Goal: Communication & Community: Ask a question

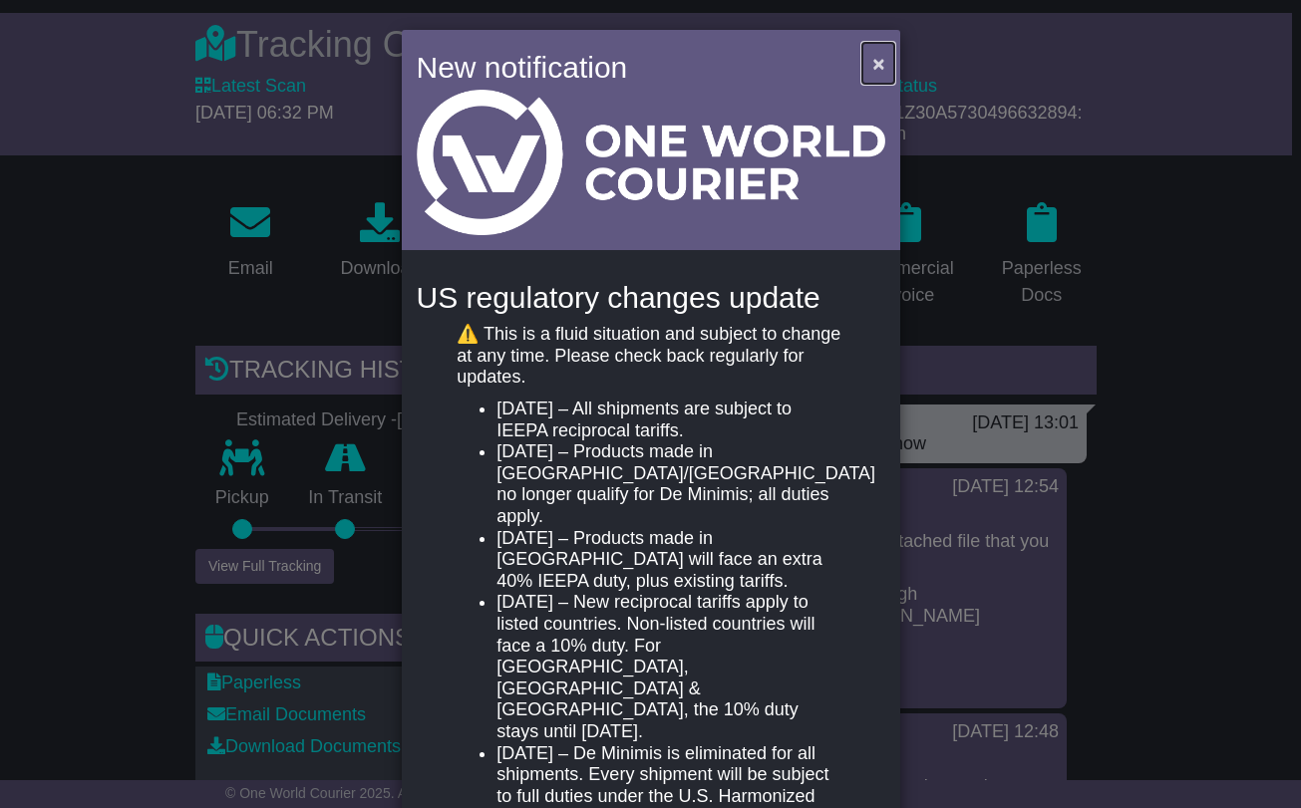
click at [875, 51] on button "×" at bounding box center [878, 63] width 32 height 41
click at [874, 59] on span "×" at bounding box center [878, 63] width 12 height 23
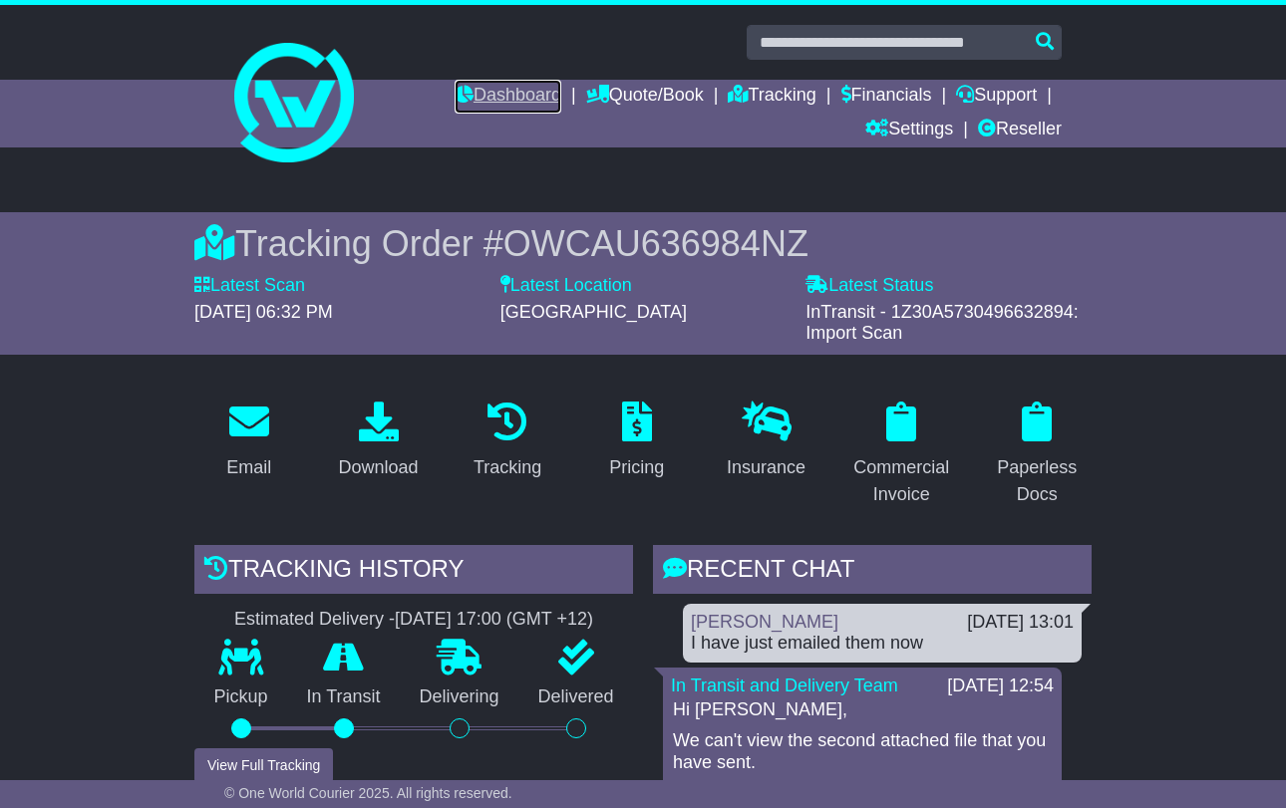
click at [507, 87] on link "Dashboard" at bounding box center [507, 97] width 107 height 34
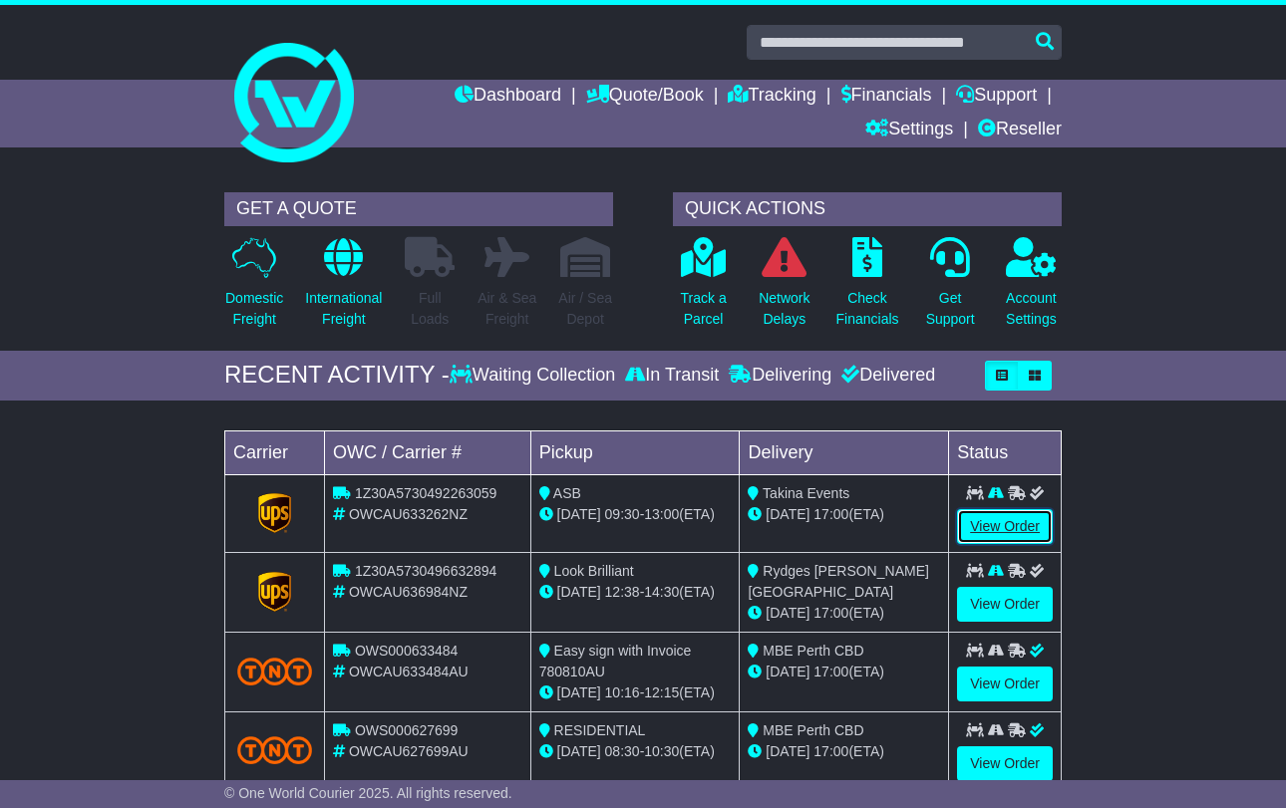
click at [1007, 526] on link "View Order" at bounding box center [1005, 526] width 96 height 35
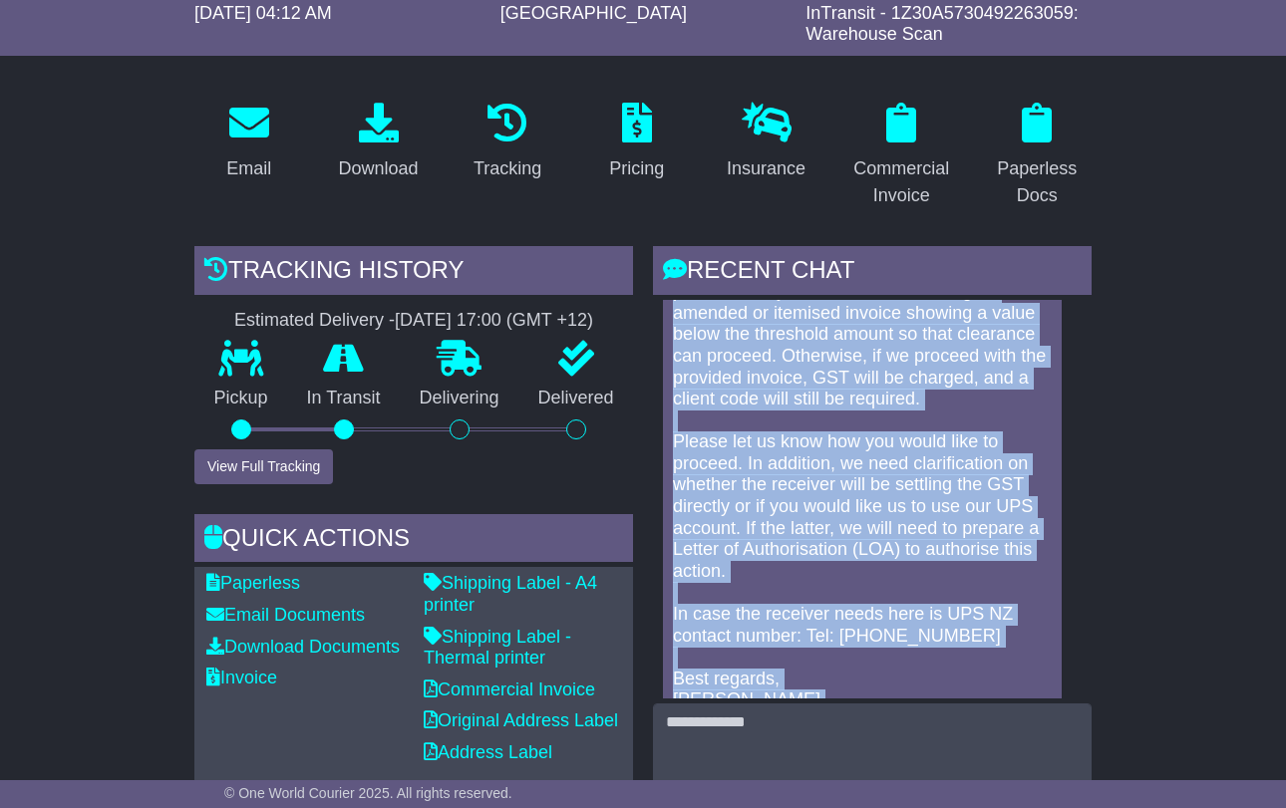
scroll to position [297, 0]
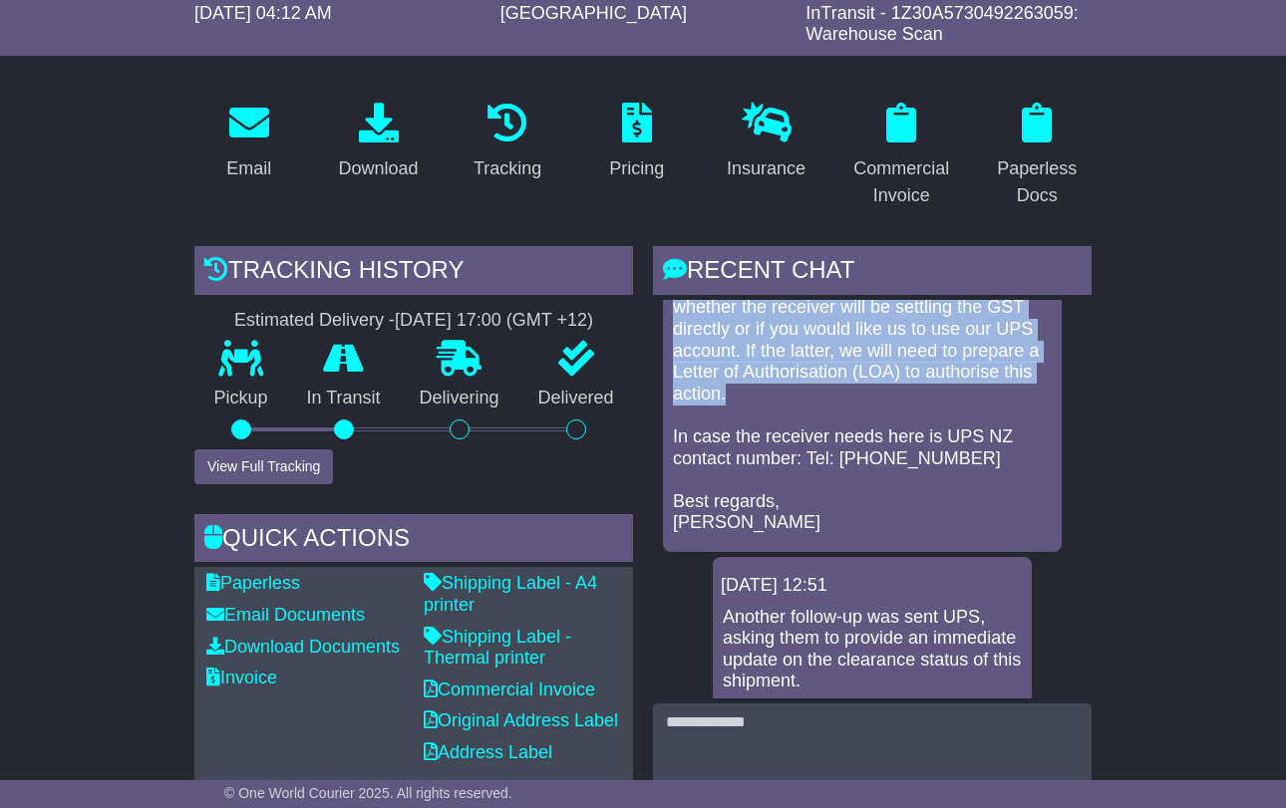
drag, startPoint x: 878, startPoint y: 386, endPoint x: 928, endPoint y: 403, distance: 52.6
click at [928, 403] on p "Hi Georges, UPS has advised that if a client code cannot be provided, they reco…" at bounding box center [862, 286] width 379 height 495
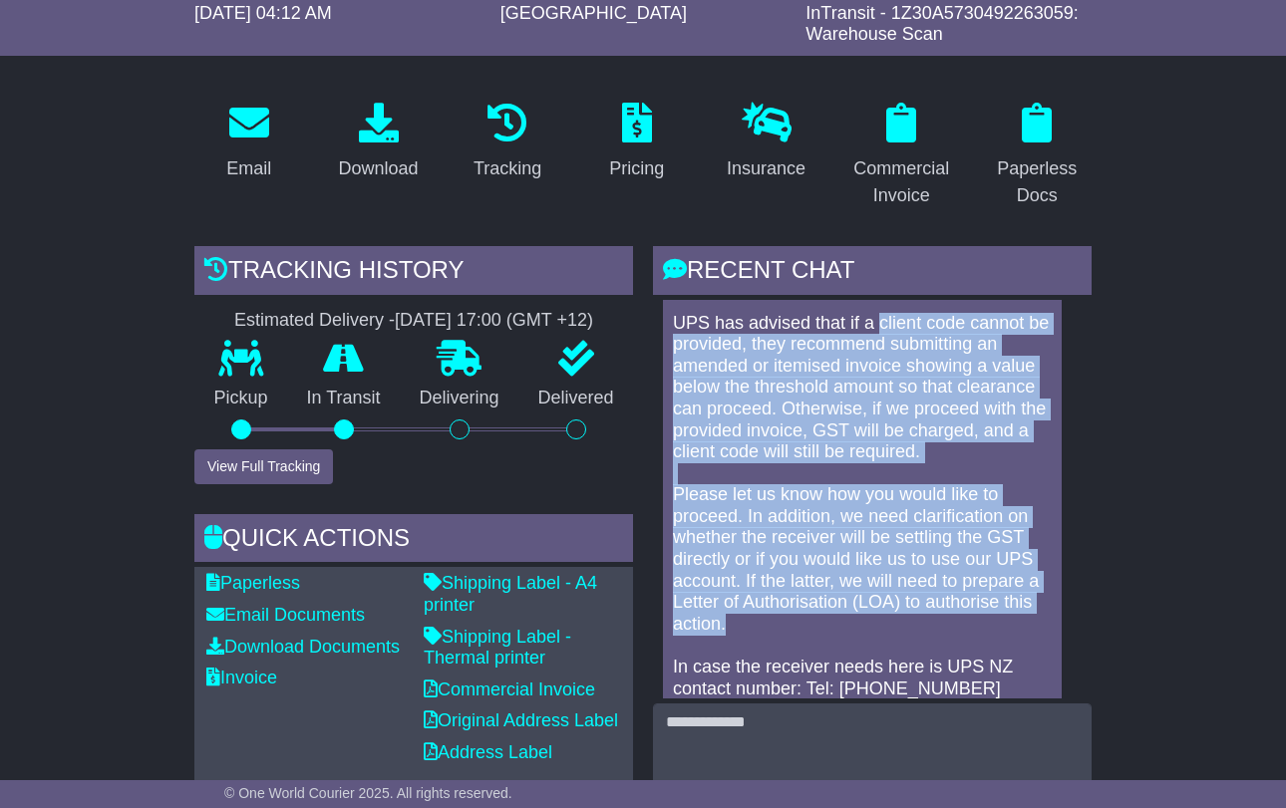
scroll to position [100, 0]
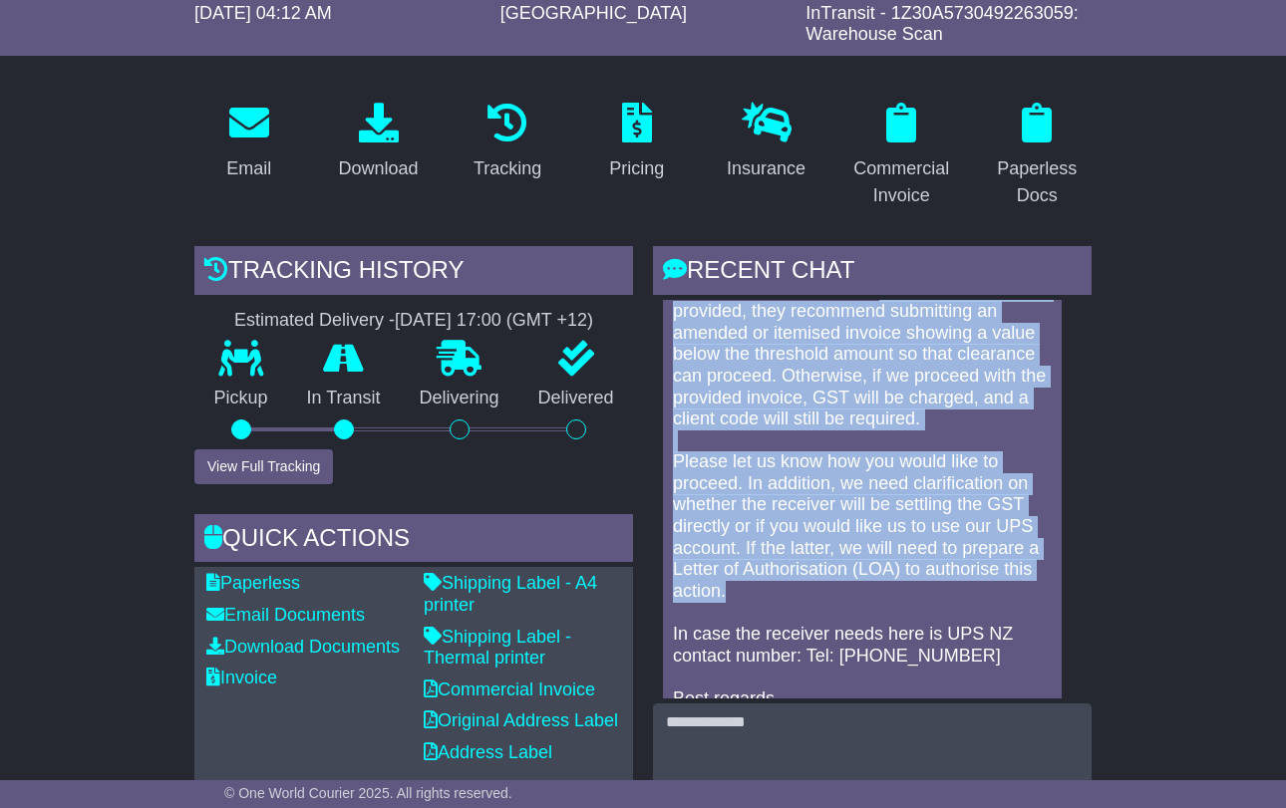
click at [836, 448] on p "Hi Georges, UPS has advised that if a client code cannot be provided, they reco…" at bounding box center [862, 483] width 379 height 495
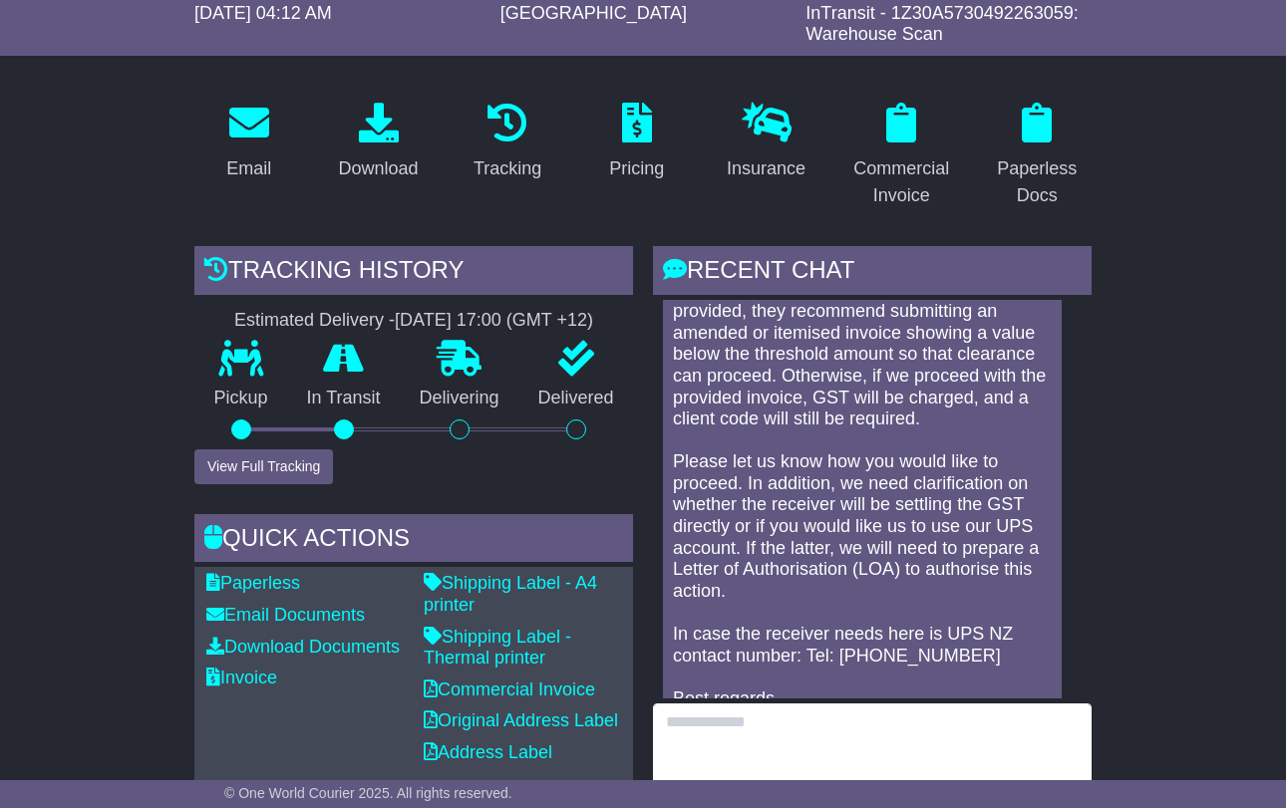
click at [726, 719] on textarea at bounding box center [872, 747] width 438 height 86
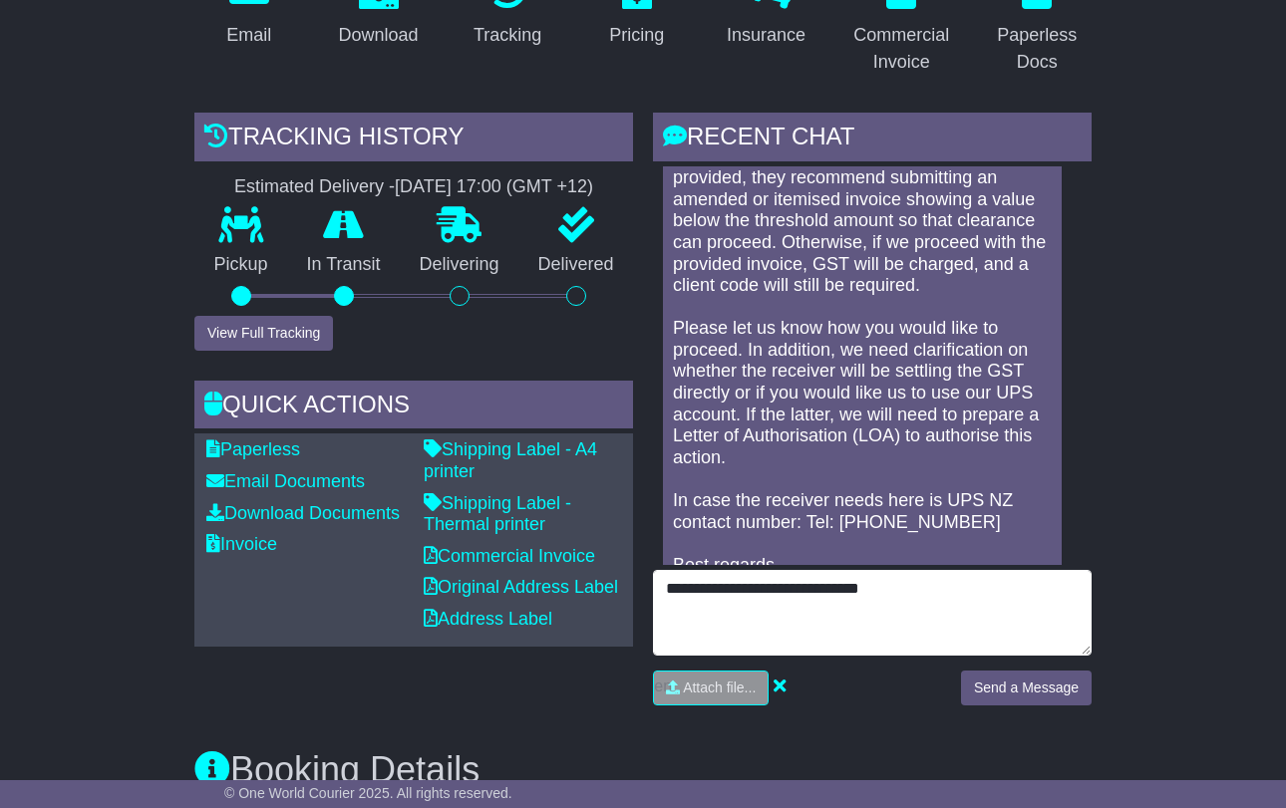
scroll to position [498, 0]
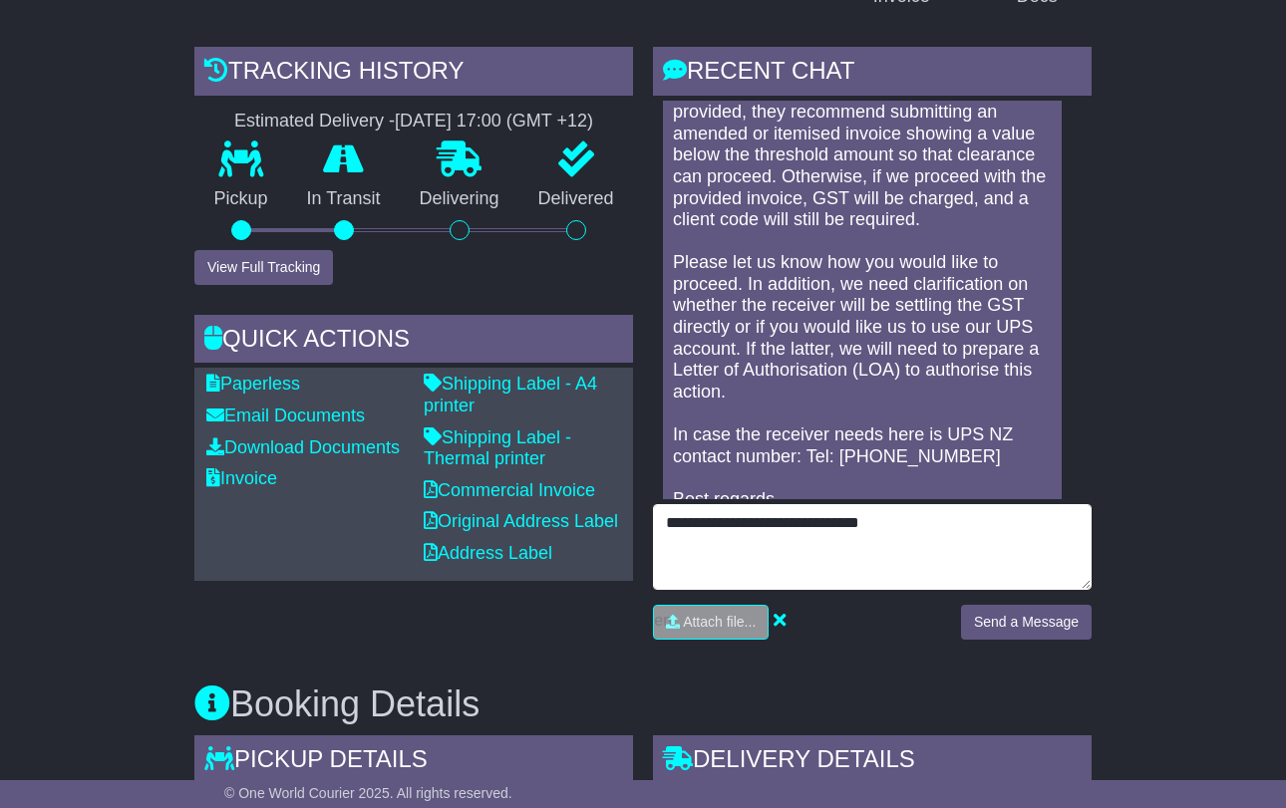
type textarea "**********"
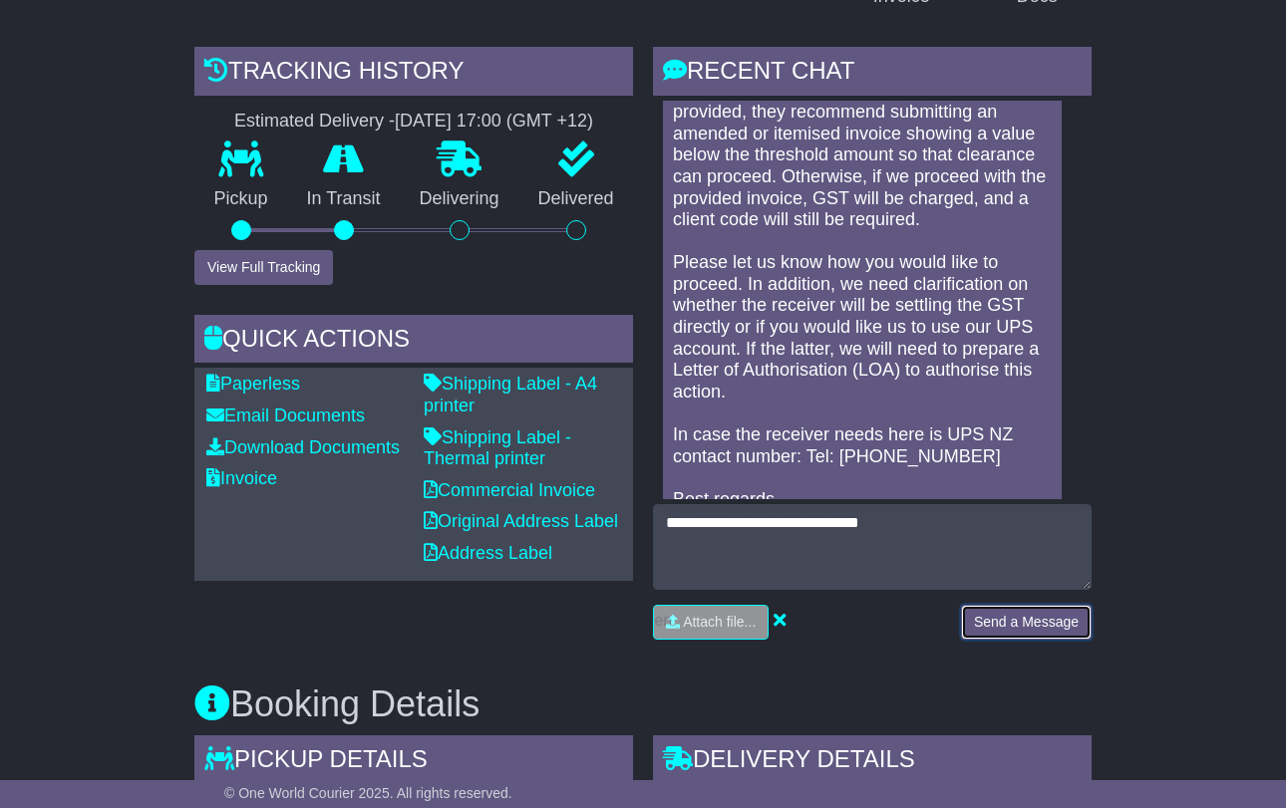
click at [1013, 622] on button "Send a Message" at bounding box center [1026, 622] width 131 height 35
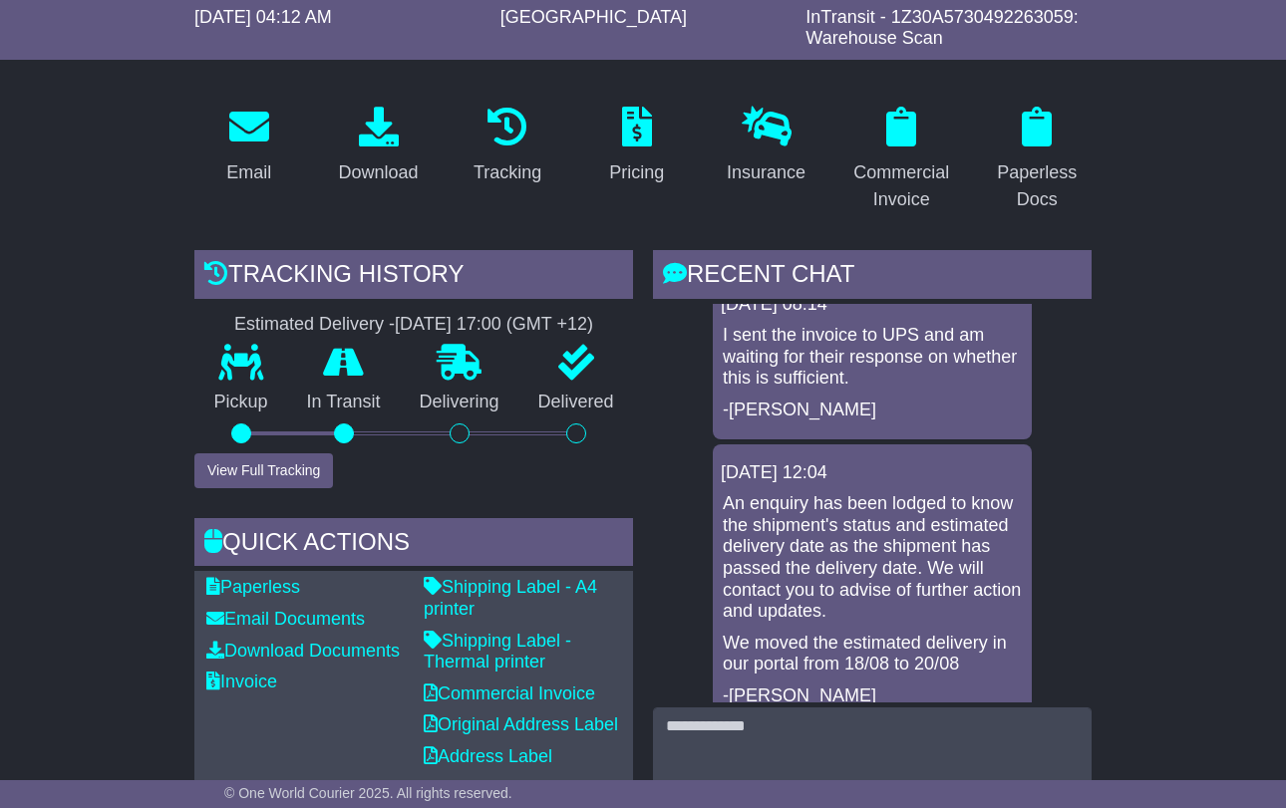
scroll to position [199, 0]
